Goal: Information Seeking & Learning: Understand process/instructions

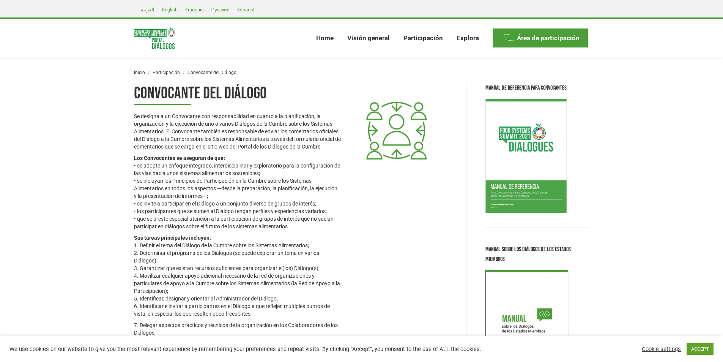
scroll to position [38, 0]
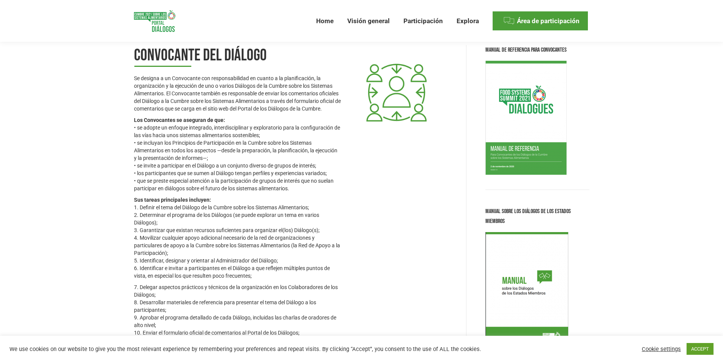
click at [244, 112] on p "Se designa a un Convocante con responsabilidad en cuanto a la planificación, la…" at bounding box center [237, 93] width 207 height 38
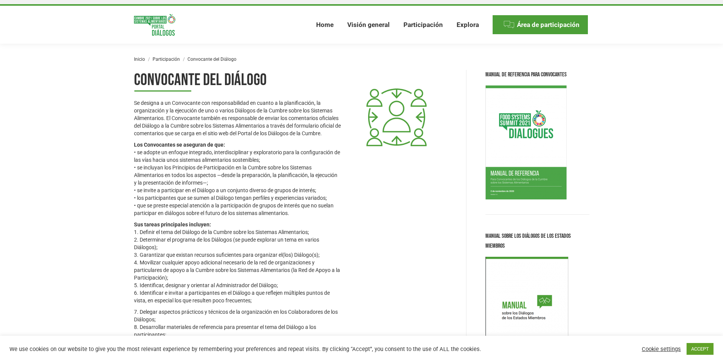
scroll to position [0, 0]
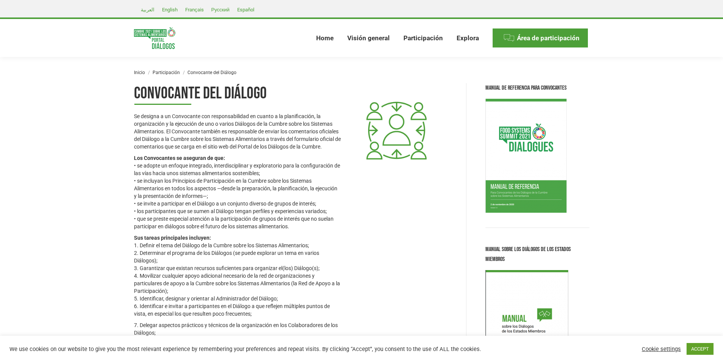
click at [159, 125] on p "Se designa a un Convocante con responsabilidad en cuanto a la planificación, la…" at bounding box center [237, 131] width 207 height 38
click at [134, 115] on p "Se designa a un Convocante con responsabilidad en cuanto a la planificación, la…" at bounding box center [237, 131] width 207 height 38
drag, startPoint x: 135, startPoint y: 115, endPoint x: 256, endPoint y: 178, distance: 136.3
click at [301, 211] on div "Se designa a un Convocante con responsabilidad en cuanto a la planificación, la…" at bounding box center [237, 246] width 207 height 269
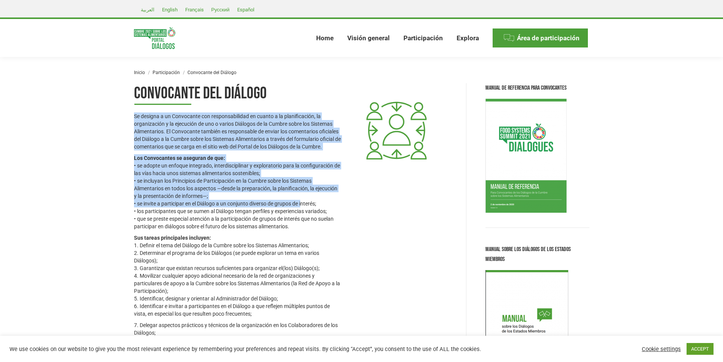
drag, startPoint x: 244, startPoint y: 183, endPoint x: 145, endPoint y: 120, distance: 117.4
click at [244, 182] on p "Los Convocantes se aseguran de que: • se adopte un enfoque integrado, interdisc…" at bounding box center [237, 192] width 207 height 76
click at [145, 116] on p "Se designa a un Convocante con responsabilidad en cuanto a la planificación, la…" at bounding box center [237, 131] width 207 height 38
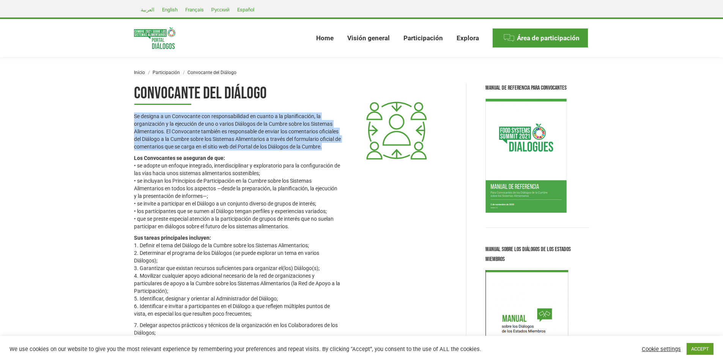
drag, startPoint x: 132, startPoint y: 114, endPoint x: 208, endPoint y: 153, distance: 84.5
click at [184, 152] on div "Convocante del Diálogo Se designa a un Convocante con responsabilidad en cuanto…" at bounding box center [237, 239] width 213 height 312
click at [183, 128] on p "Se designa a un Convocante con responsabilidad en cuanto a la planificación, la…" at bounding box center [237, 131] width 207 height 38
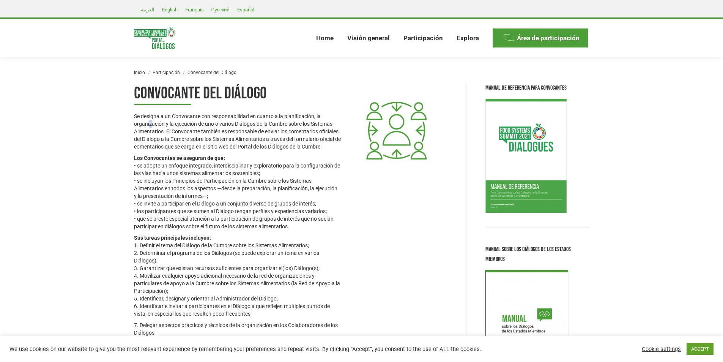
drag, startPoint x: 150, startPoint y: 122, endPoint x: 140, endPoint y: 116, distance: 12.1
click at [151, 122] on p "Se designa a un Convocante con responsabilidad en cuanto a la planificación, la…" at bounding box center [237, 131] width 207 height 38
drag, startPoint x: 150, startPoint y: 128, endPoint x: 211, endPoint y: 164, distance: 70.8
click at [295, 227] on div "Se designa a un Convocante con responsabilidad en cuanto a la planificación, la…" at bounding box center [237, 246] width 207 height 269
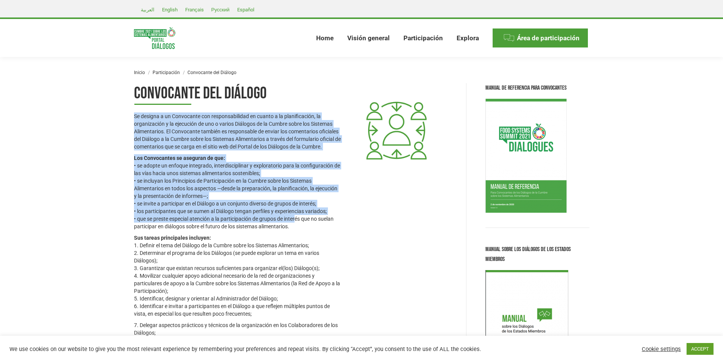
copy div "Se designa a un Convocante con responsabilidad en cuanto a la planificación, la…"
